Goal: Information Seeking & Learning: Learn about a topic

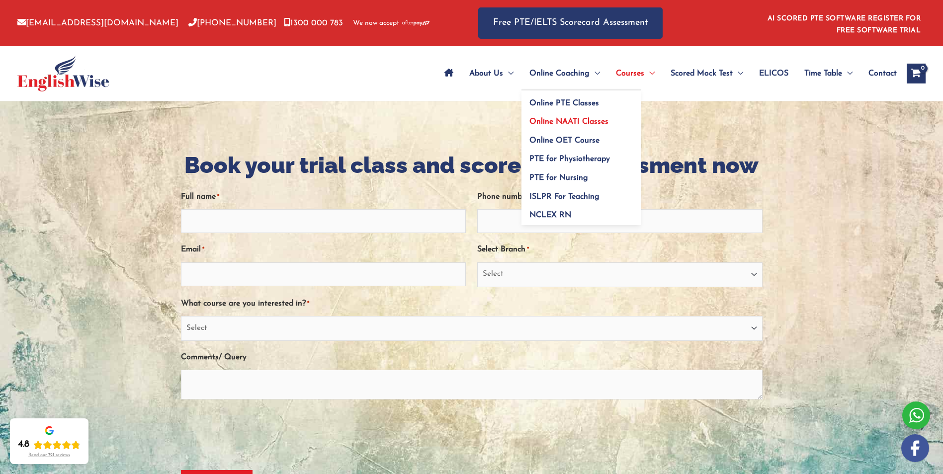
click at [563, 121] on span "Online NAATI Classes" at bounding box center [568, 122] width 79 height 8
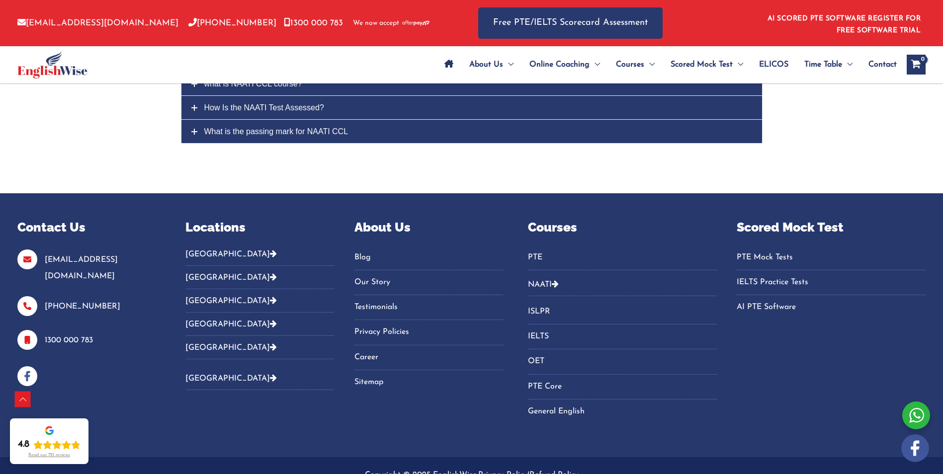
scroll to position [2881, 0]
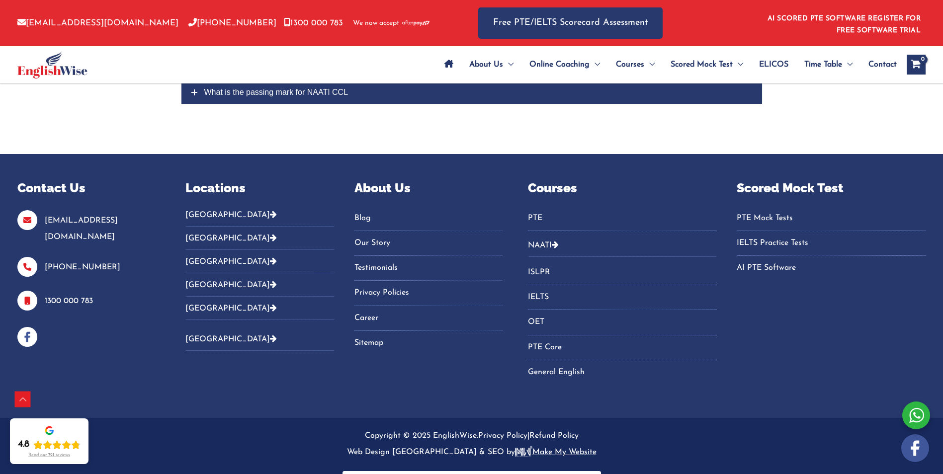
click at [270, 234] on icon "Footer Widget 2" at bounding box center [273, 238] width 7 height 8
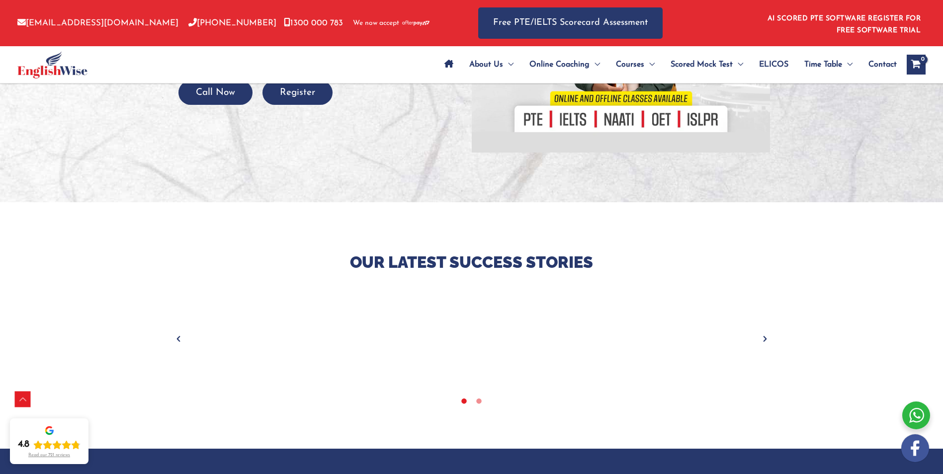
scroll to position [0, 0]
